Goal: Navigation & Orientation: Find specific page/section

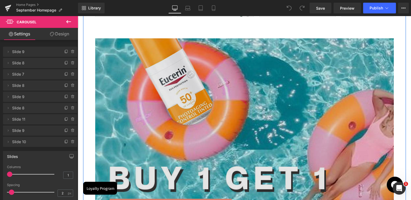
scroll to position [618, 0]
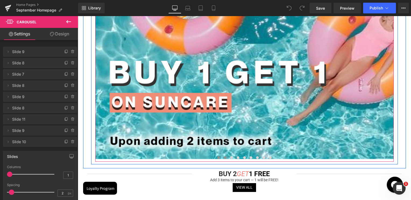
click at [226, 159] on button at bounding box center [225, 157] width 6 height 5
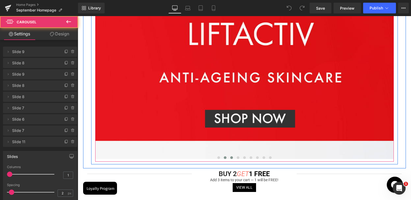
click at [230, 158] on span at bounding box center [231, 158] width 3 height 3
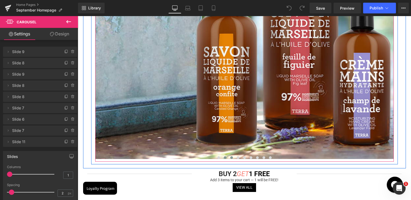
click at [225, 158] on span at bounding box center [225, 158] width 3 height 3
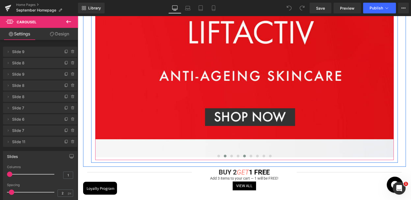
scroll to position [645, 0]
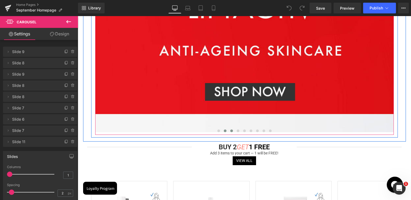
click at [230, 131] on span at bounding box center [231, 131] width 3 height 3
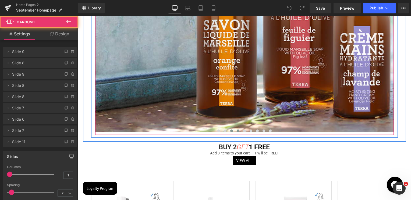
click at [235, 131] on button at bounding box center [238, 130] width 6 height 5
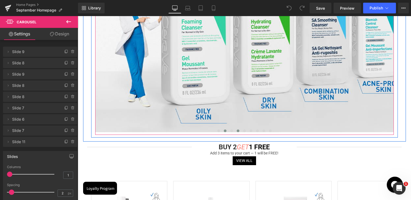
click at [227, 132] on button at bounding box center [225, 130] width 6 height 5
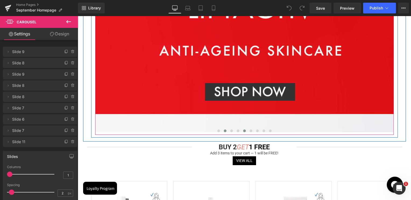
click at [243, 132] on span at bounding box center [244, 131] width 3 height 3
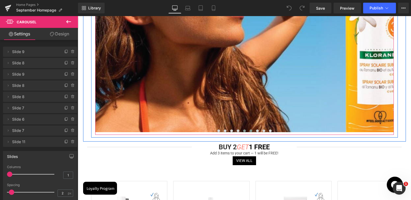
click at [249, 132] on span at bounding box center [250, 131] width 3 height 3
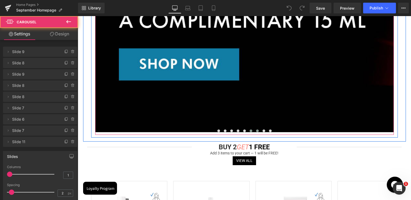
click at [256, 131] on span at bounding box center [257, 131] width 3 height 3
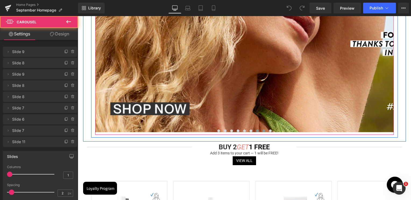
click at [263, 131] on span at bounding box center [263, 131] width 3 height 3
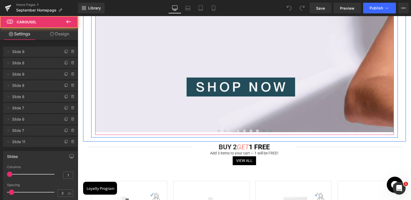
click at [267, 131] on button at bounding box center [270, 130] width 6 height 5
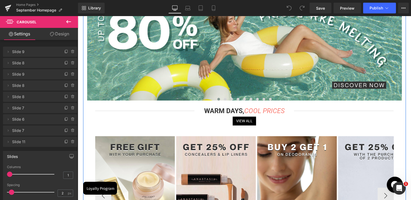
scroll to position [27, 0]
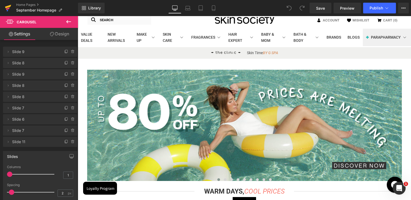
click at [10, 5] on icon at bounding box center [8, 7] width 6 height 13
